Goal: Transaction & Acquisition: Purchase product/service

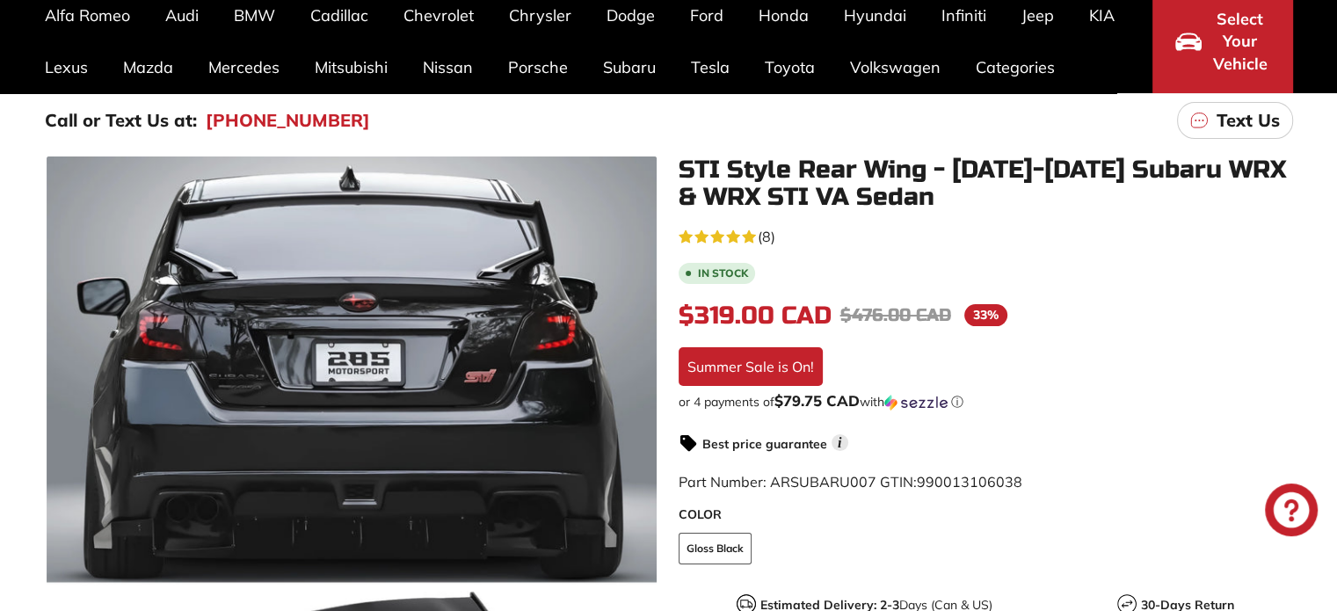
scroll to position [176, 0]
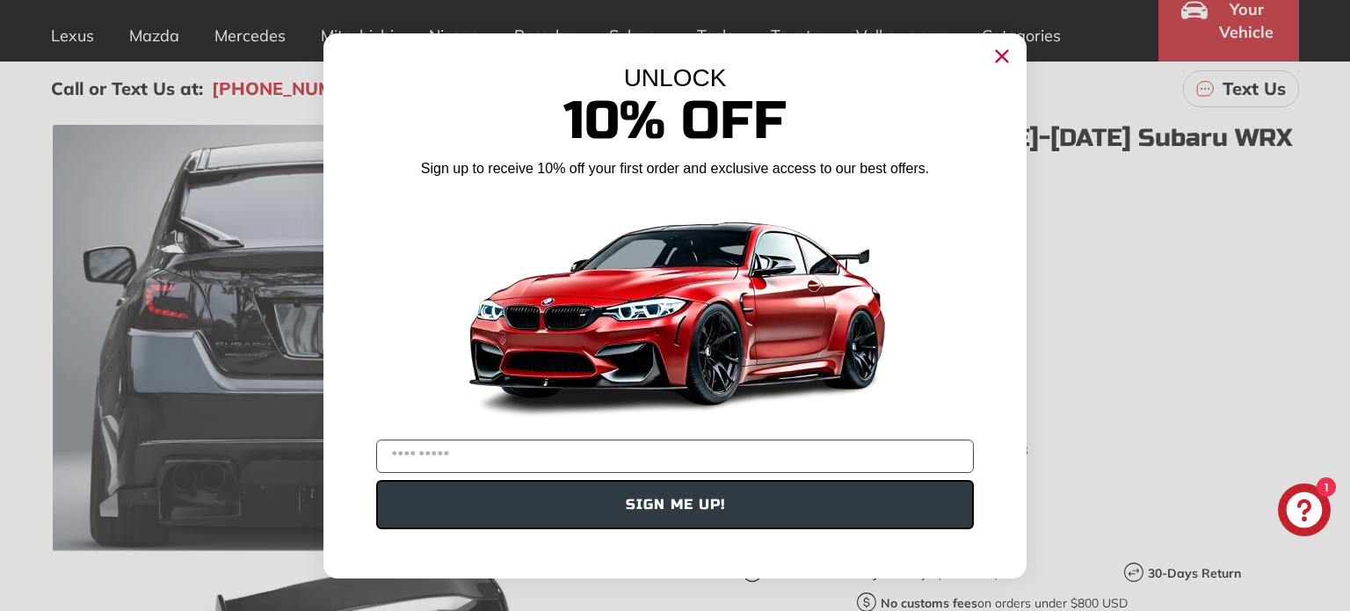
click at [1011, 54] on circle "Close dialog" at bounding box center [1002, 55] width 26 height 26
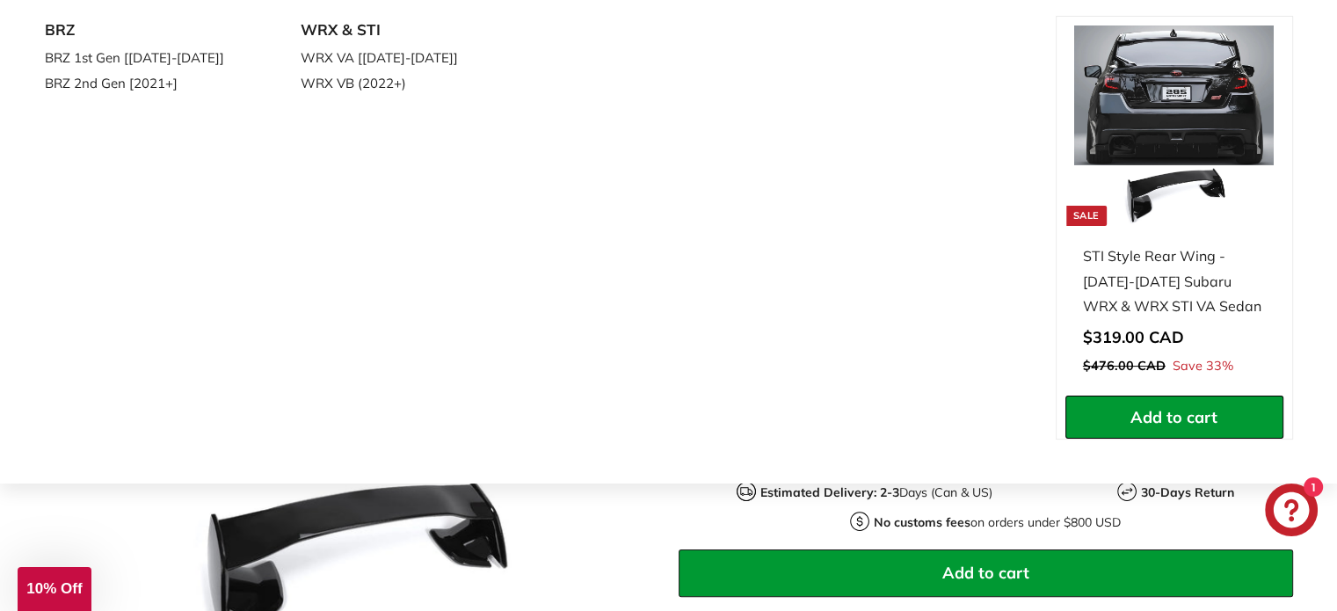
scroll to position [264, 0]
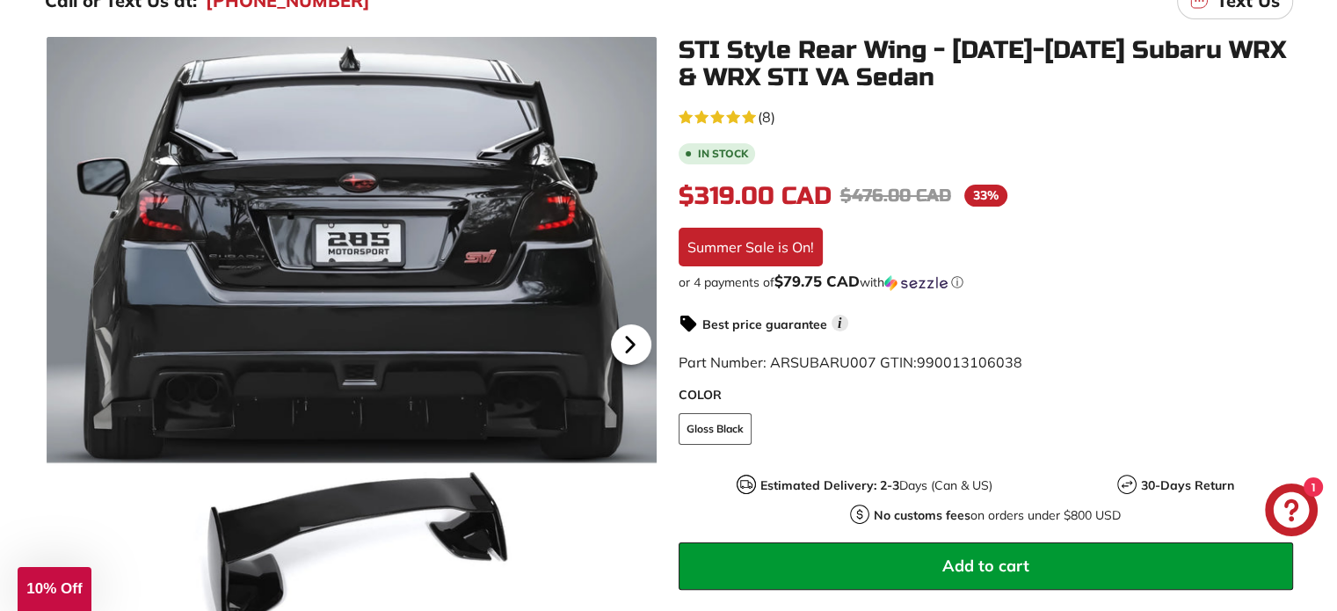
click at [625, 339] on icon at bounding box center [630, 344] width 40 height 40
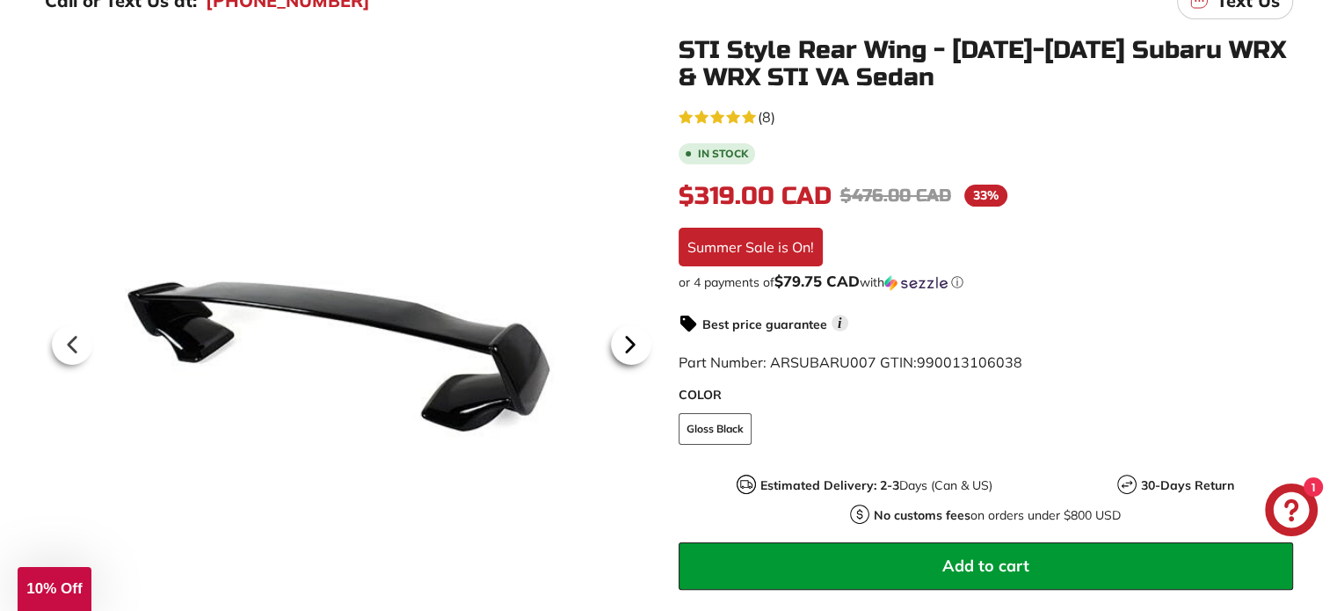
click at [625, 339] on icon at bounding box center [630, 344] width 40 height 40
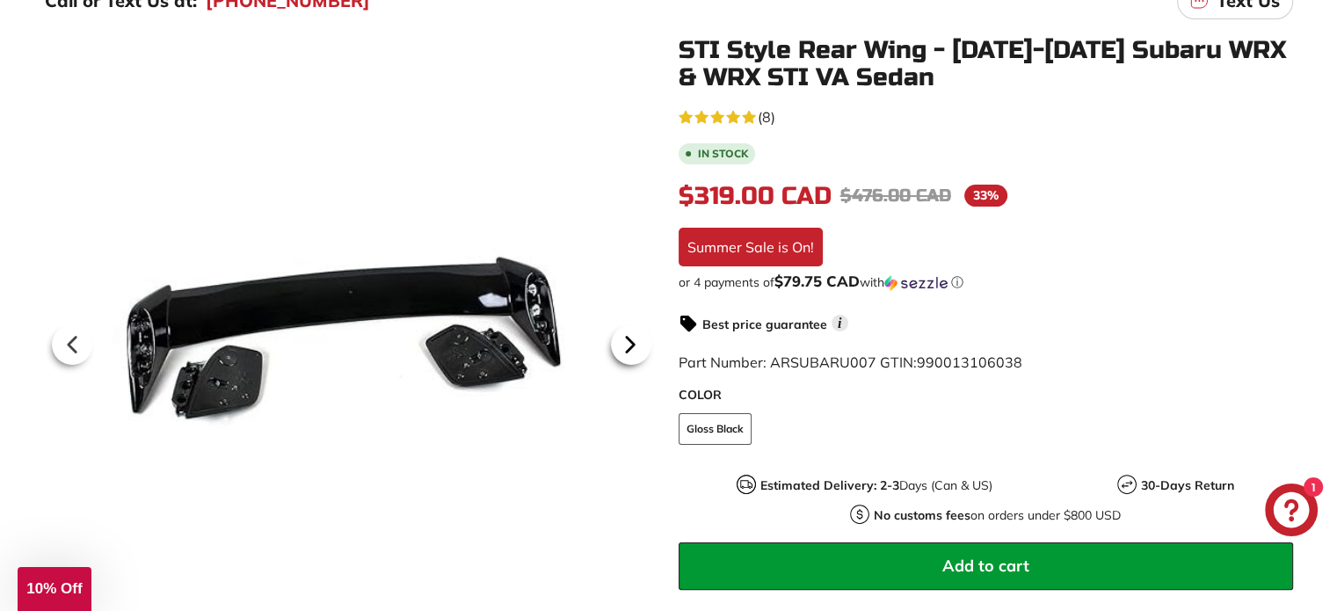
click at [625, 347] on icon at bounding box center [630, 344] width 40 height 40
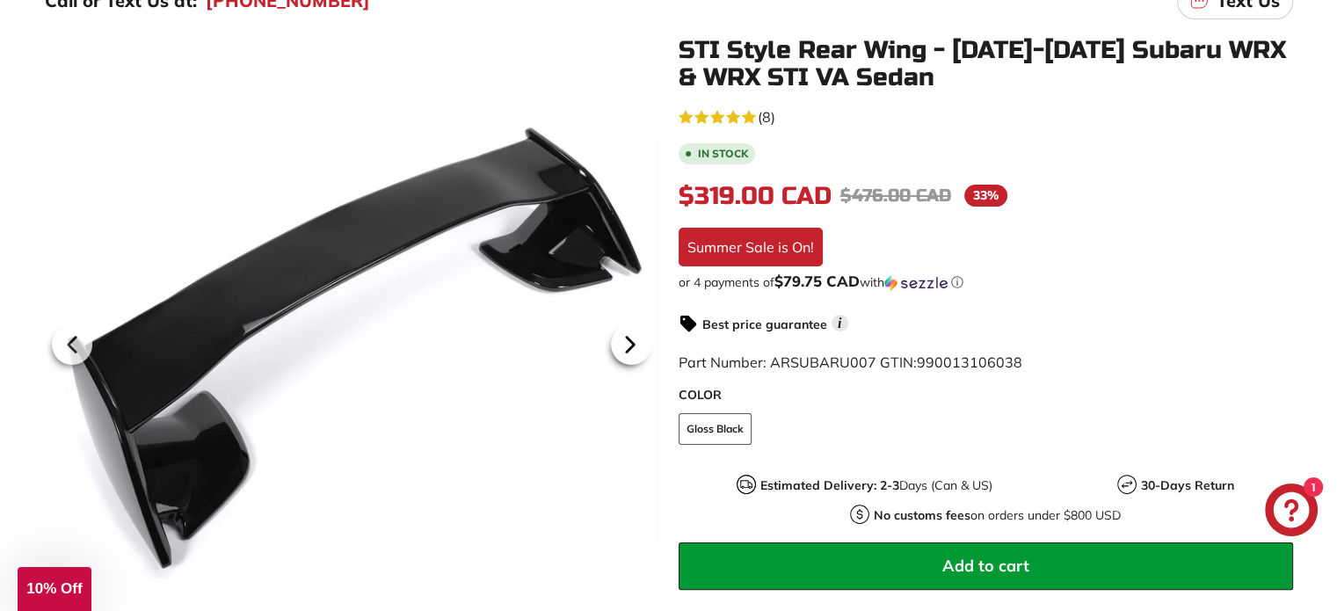
click at [625, 347] on icon at bounding box center [630, 344] width 40 height 40
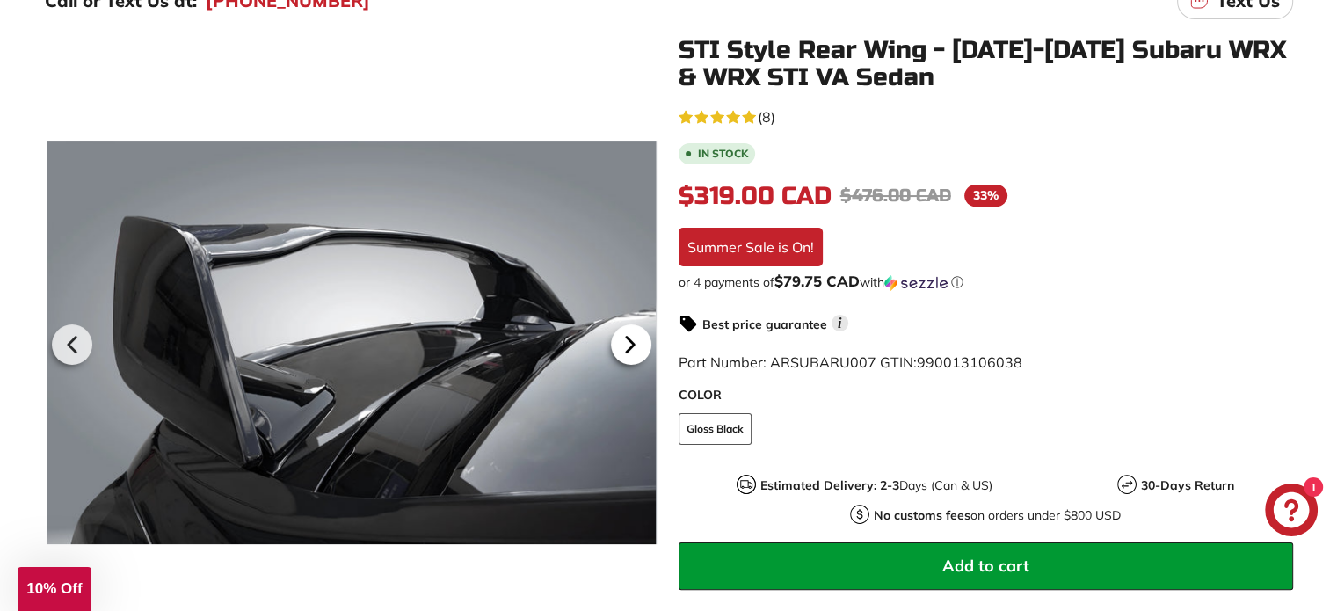
click at [625, 347] on icon at bounding box center [630, 344] width 40 height 40
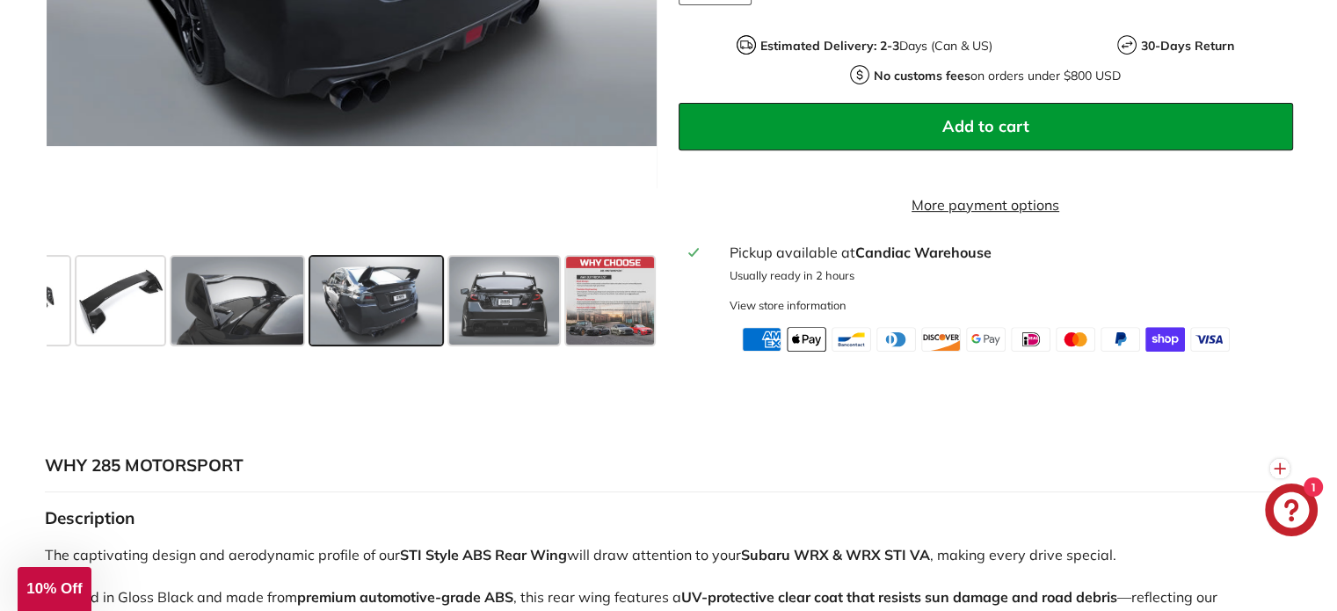
scroll to position [615, 0]
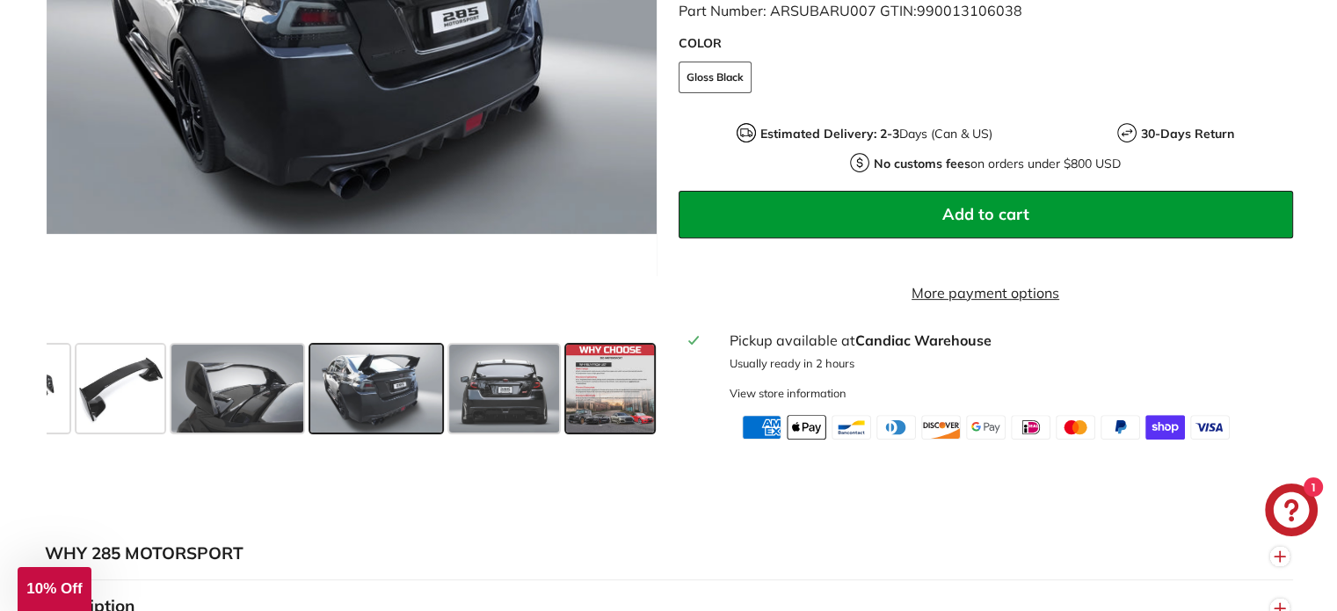
click at [601, 378] on span at bounding box center [610, 388] width 88 height 88
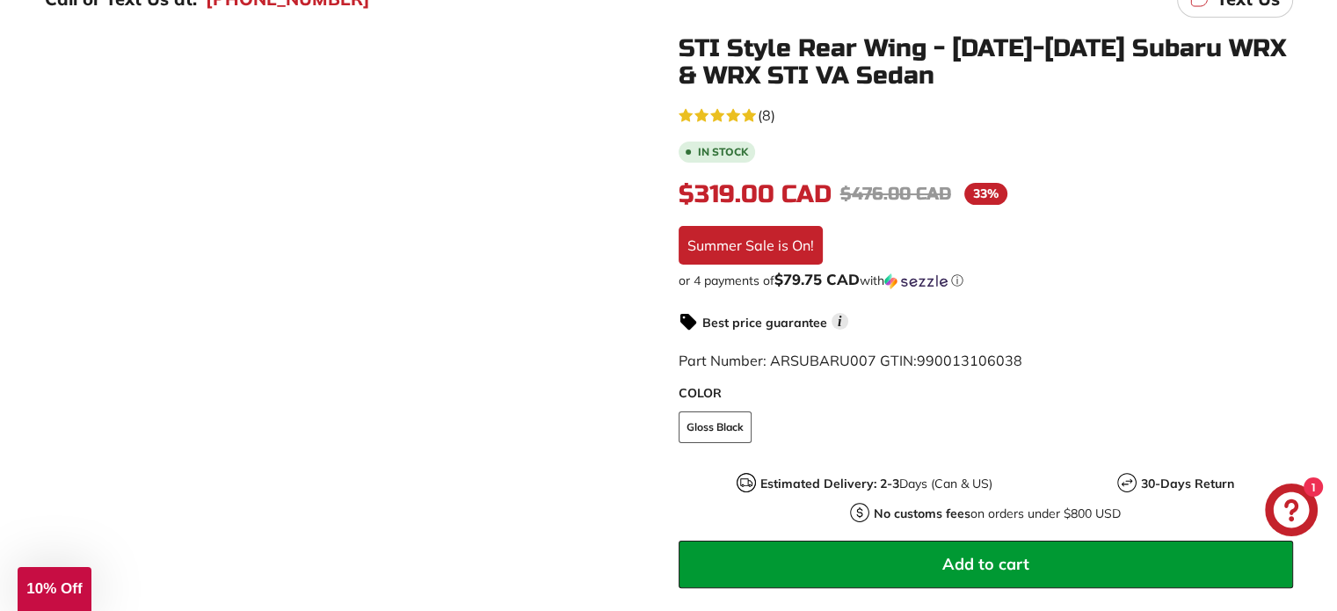
scroll to position [264, 0]
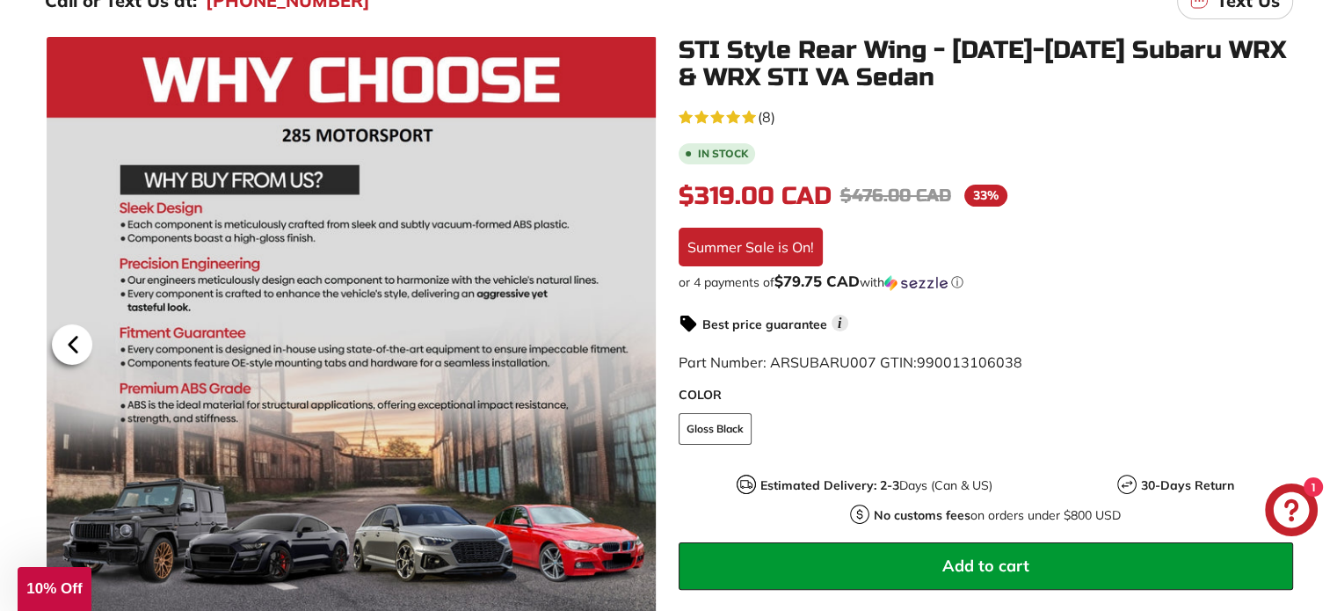
click at [75, 338] on icon at bounding box center [72, 344] width 7 height 15
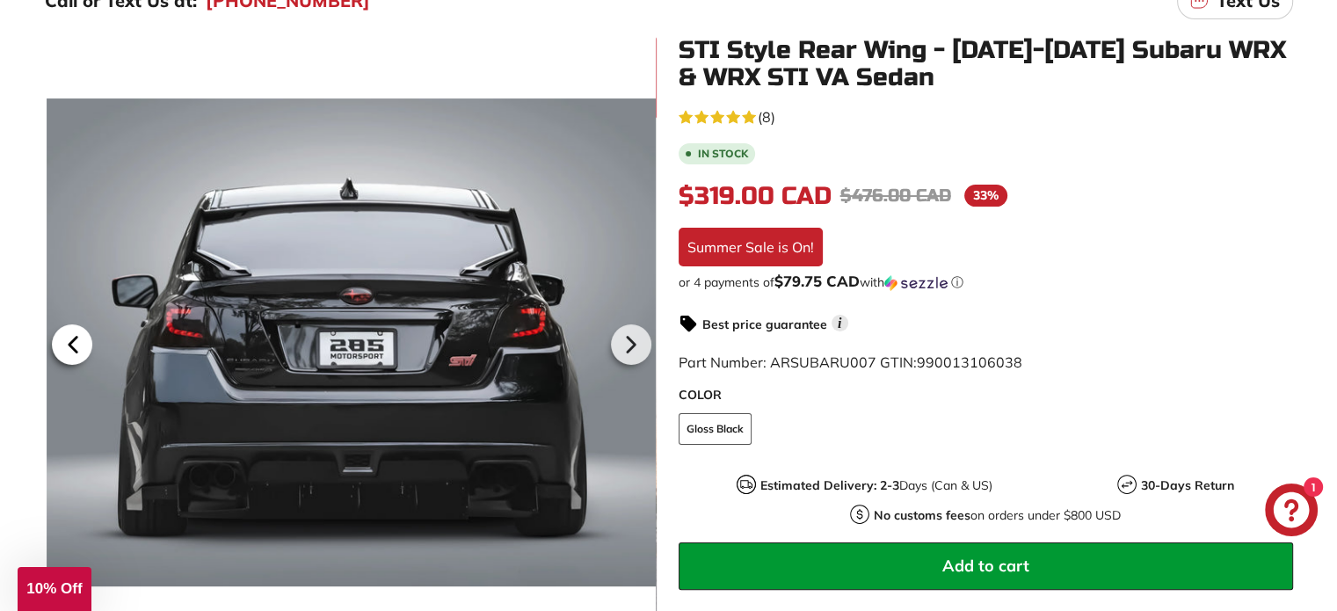
click at [75, 338] on icon at bounding box center [72, 344] width 7 height 15
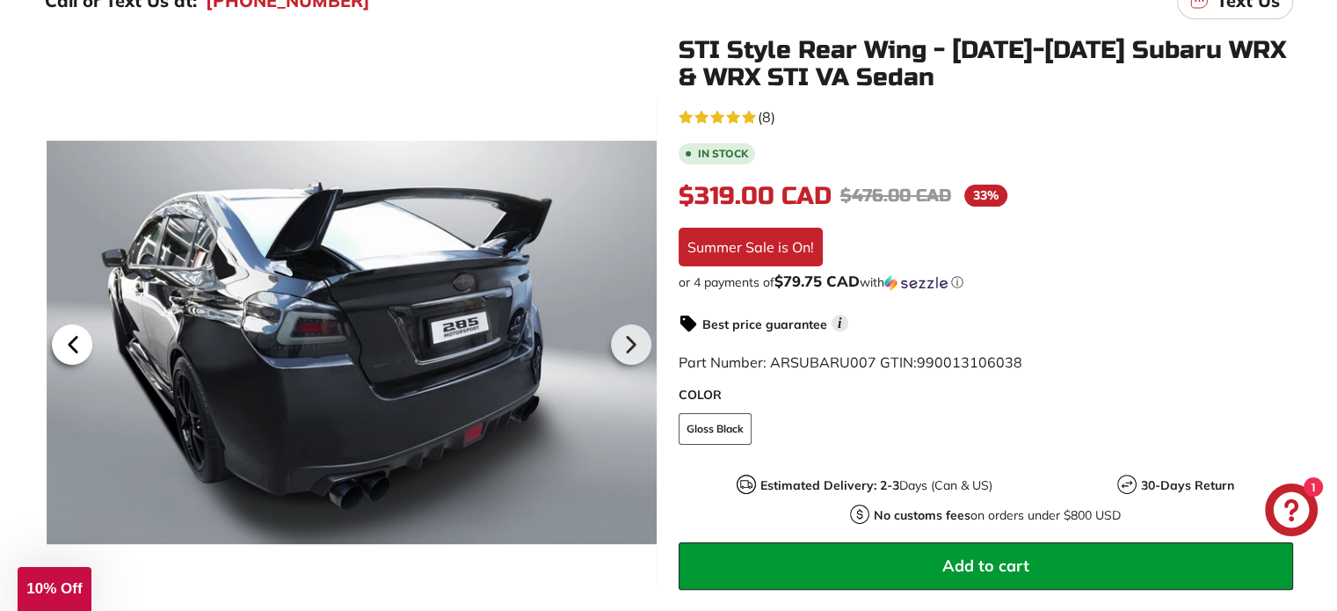
click at [75, 338] on icon at bounding box center [72, 344] width 7 height 15
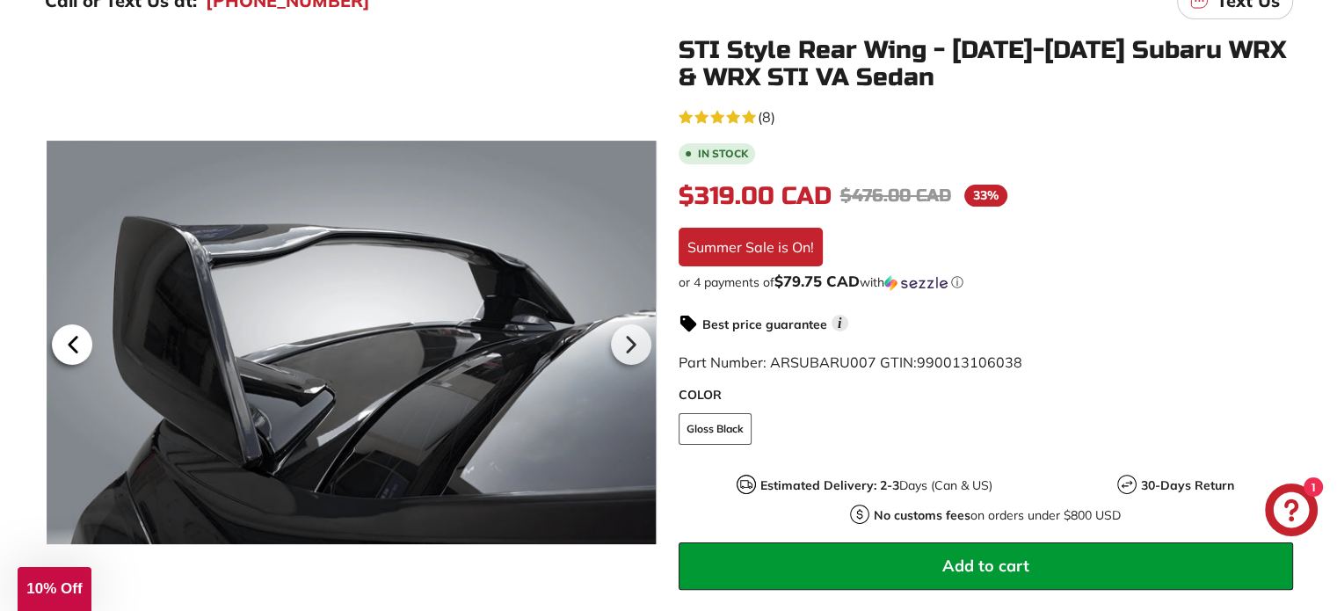
click at [75, 338] on icon at bounding box center [72, 344] width 7 height 15
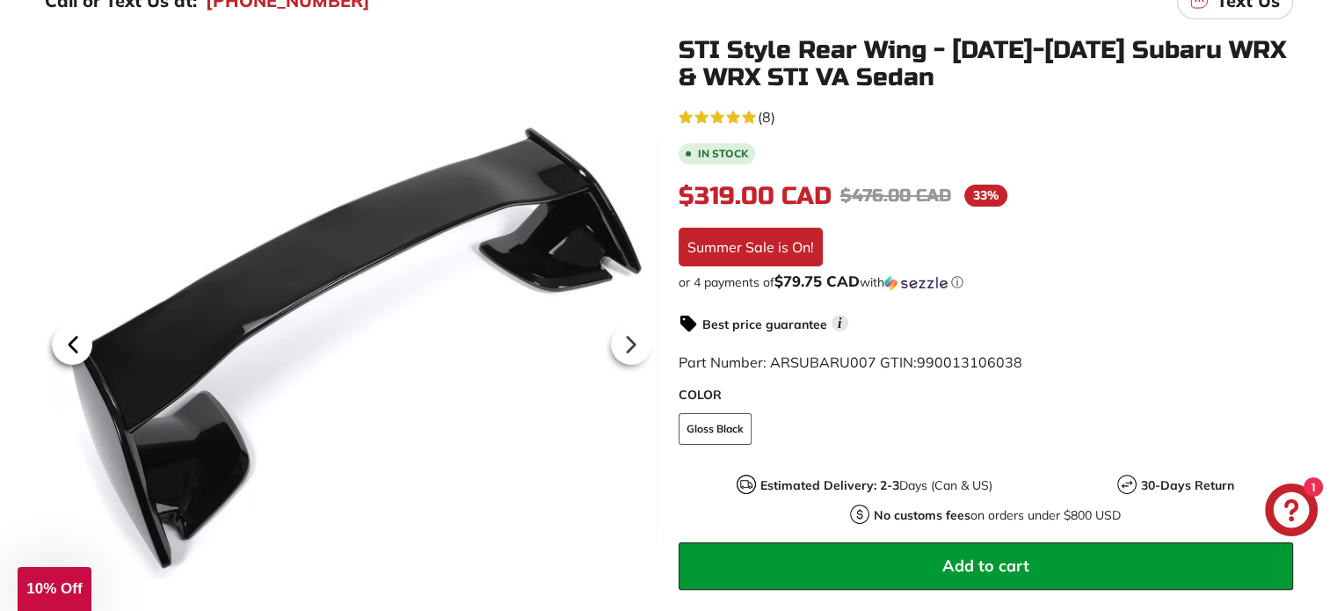
scroll to position [0, 75]
click at [75, 338] on icon at bounding box center [72, 344] width 7 height 15
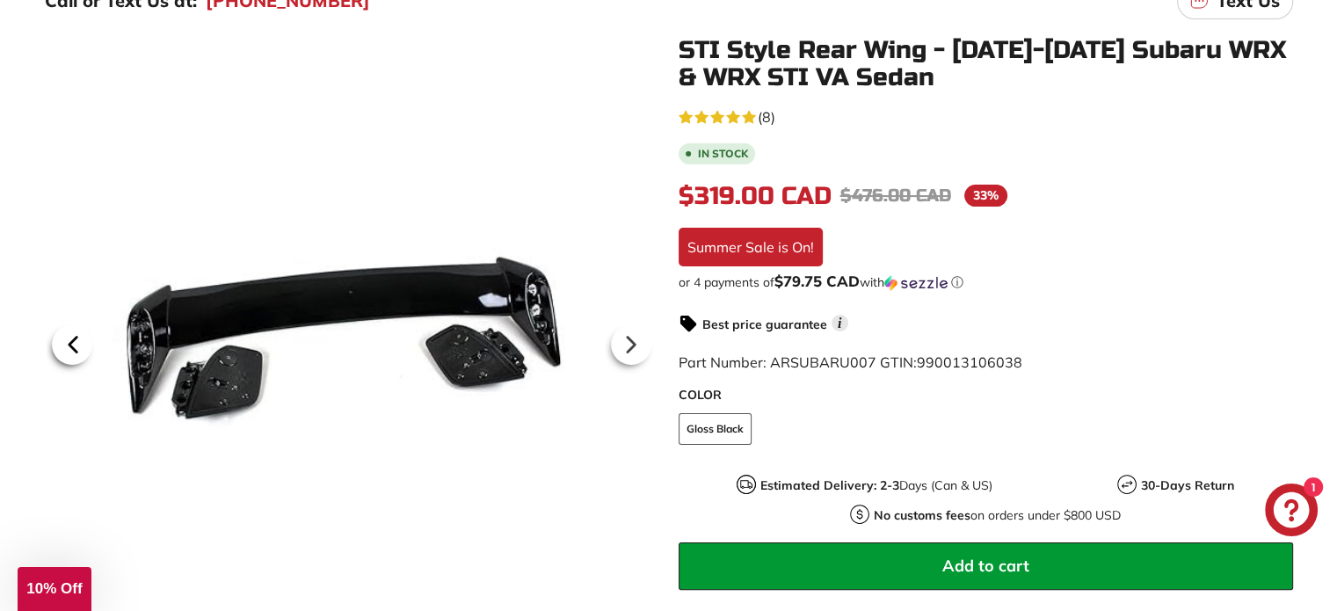
click at [75, 338] on icon at bounding box center [72, 344] width 7 height 15
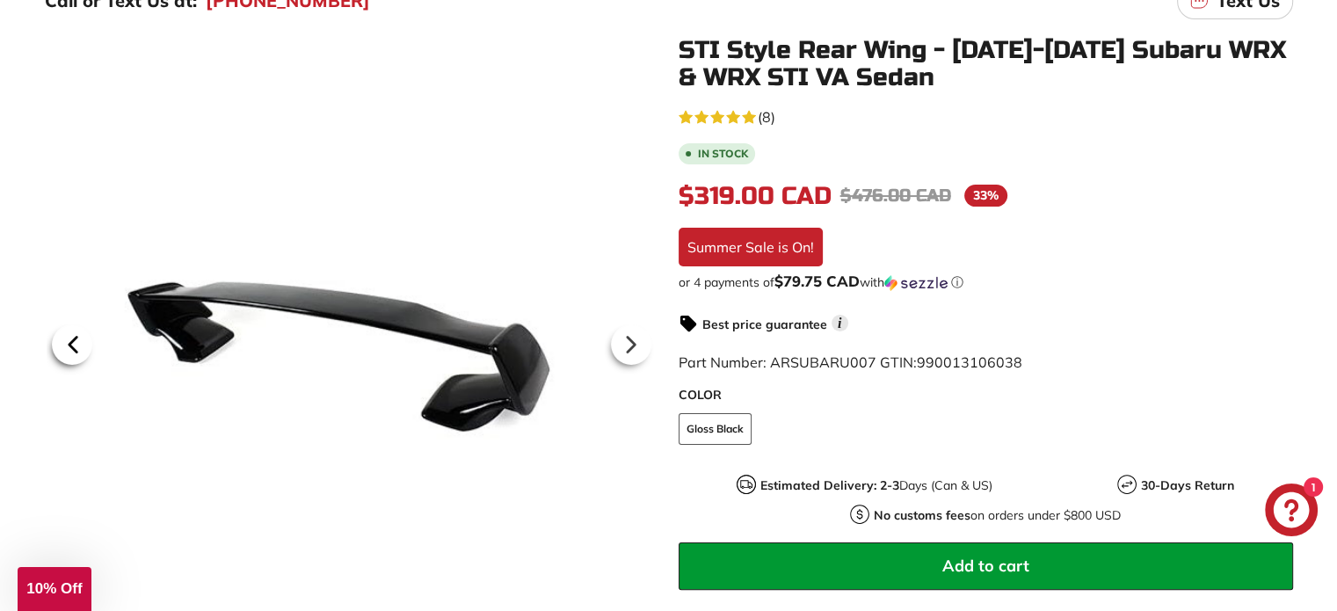
scroll to position [0, 0]
click at [75, 338] on icon at bounding box center [72, 344] width 7 height 15
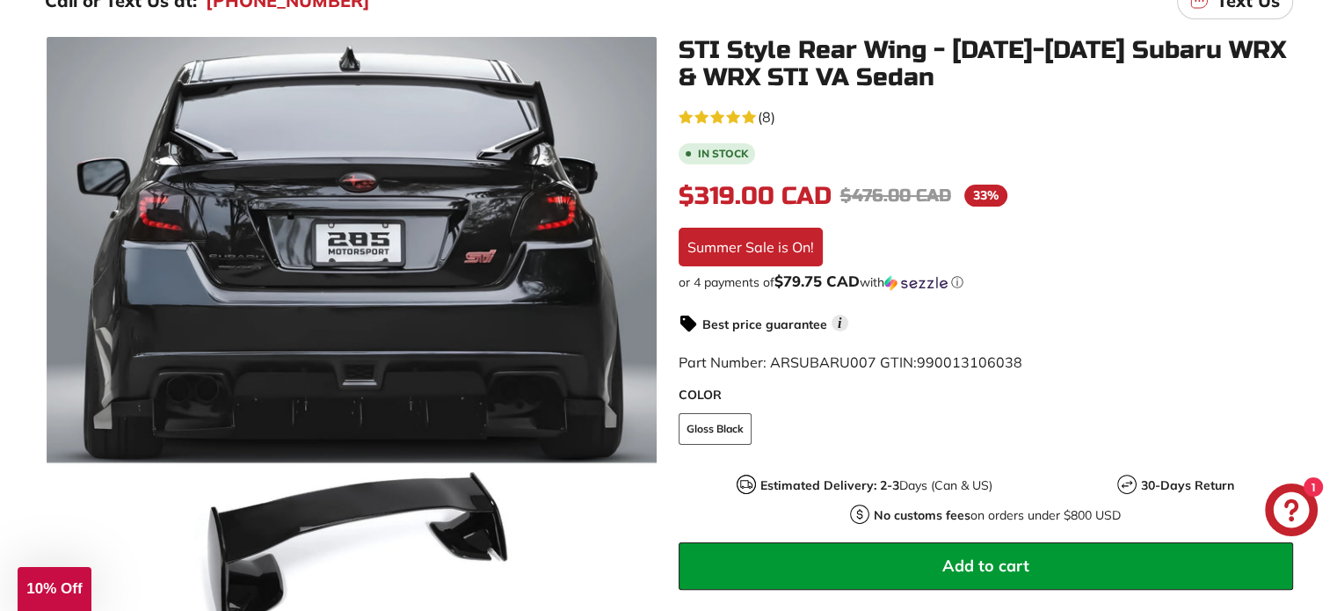
click at [987, 192] on span "33%" at bounding box center [985, 196] width 43 height 22
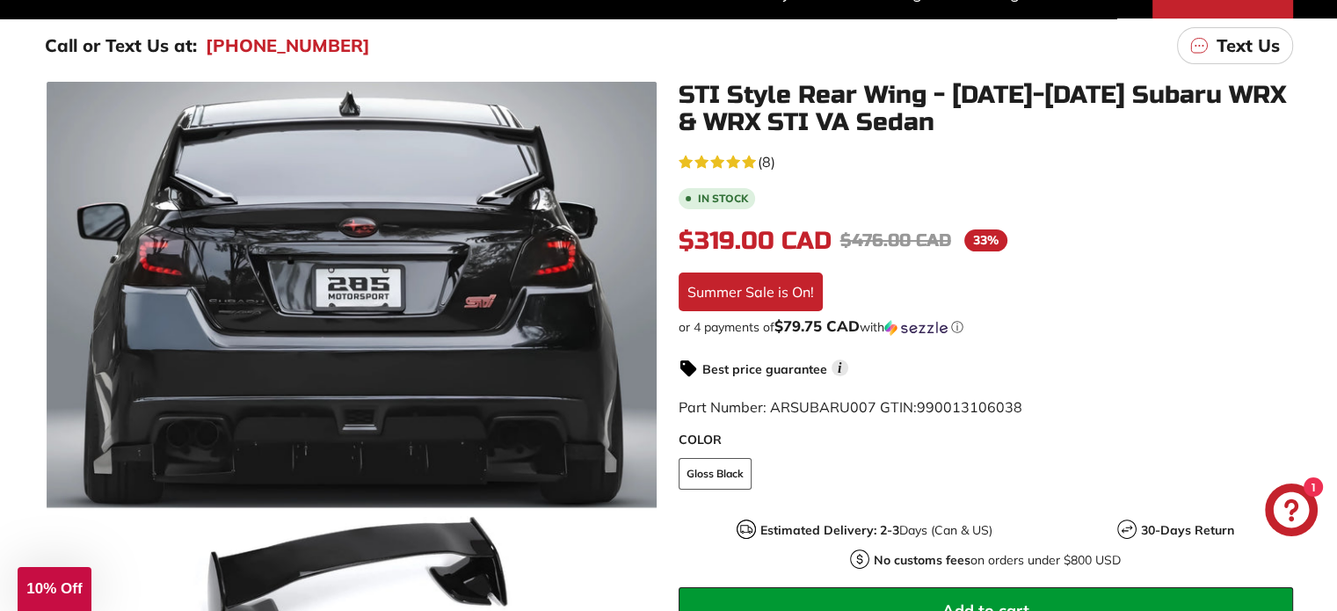
scroll to position [176, 0]
